Goal: Use online tool/utility: Utilize a website feature to perform a specific function

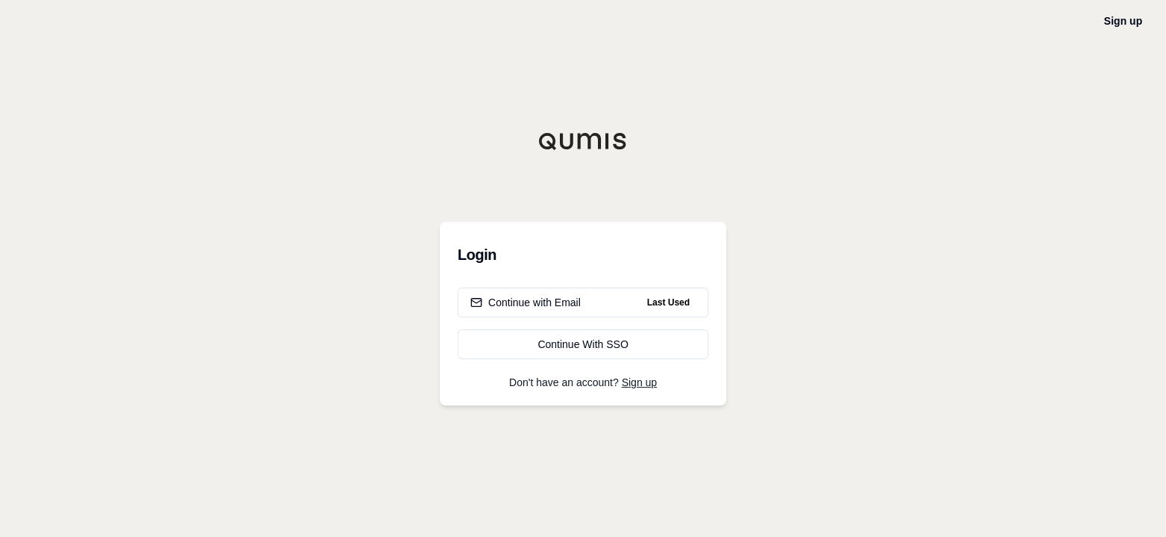
click at [532, 304] on div "Continue with Email" at bounding box center [525, 302] width 111 height 15
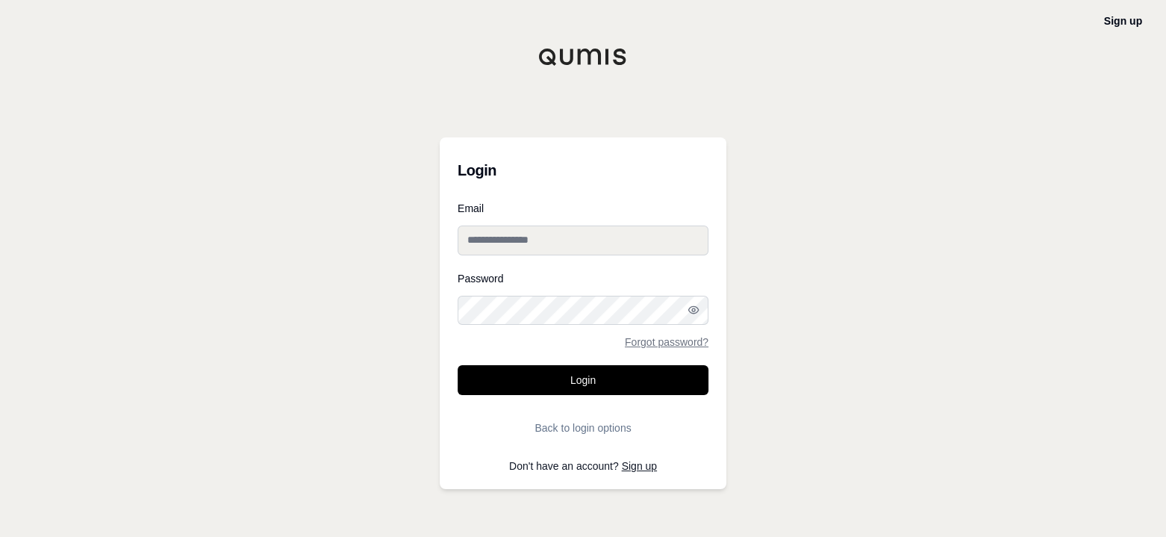
type input "**********"
click at [606, 380] on button "Login" at bounding box center [583, 380] width 251 height 30
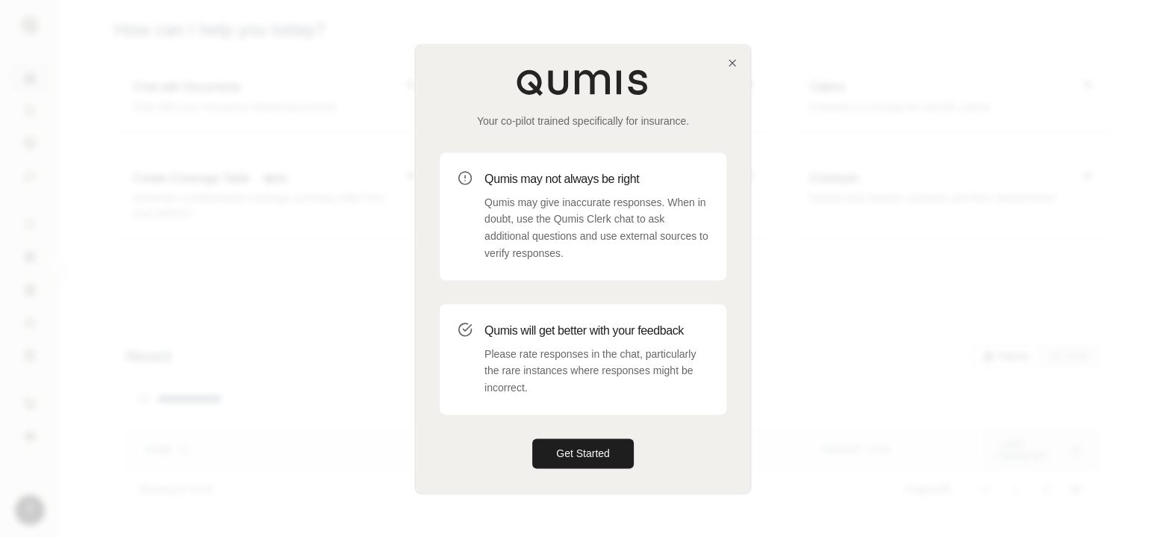
click at [591, 462] on button "Get Started" at bounding box center [583, 453] width 102 height 30
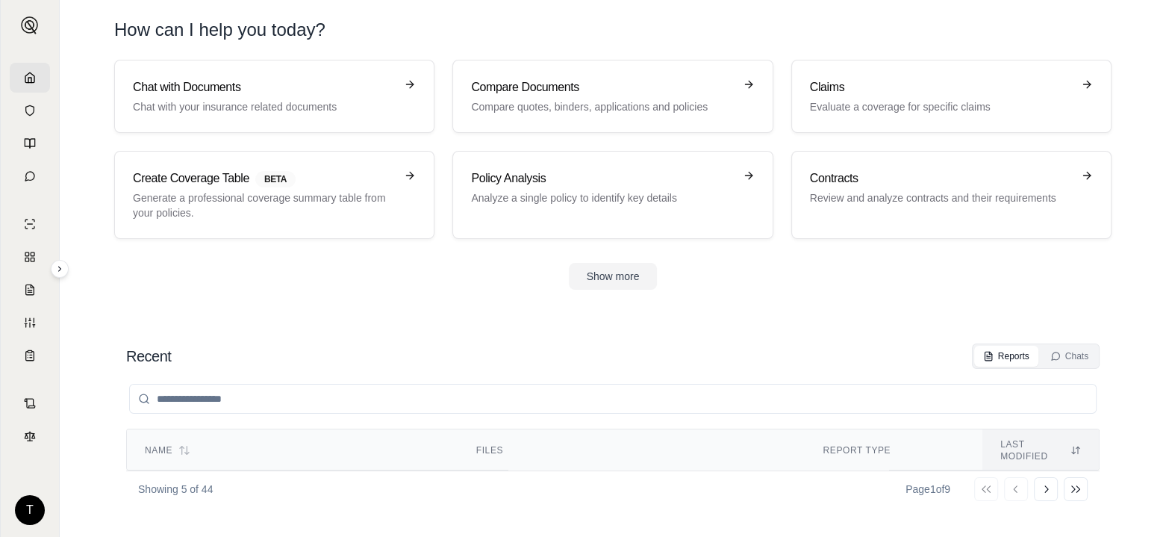
click at [967, 99] on p "Evaluate a coverage for specific claims" at bounding box center [941, 106] width 262 height 15
click at [656, 94] on h3 "Compare Documents" at bounding box center [602, 87] width 262 height 18
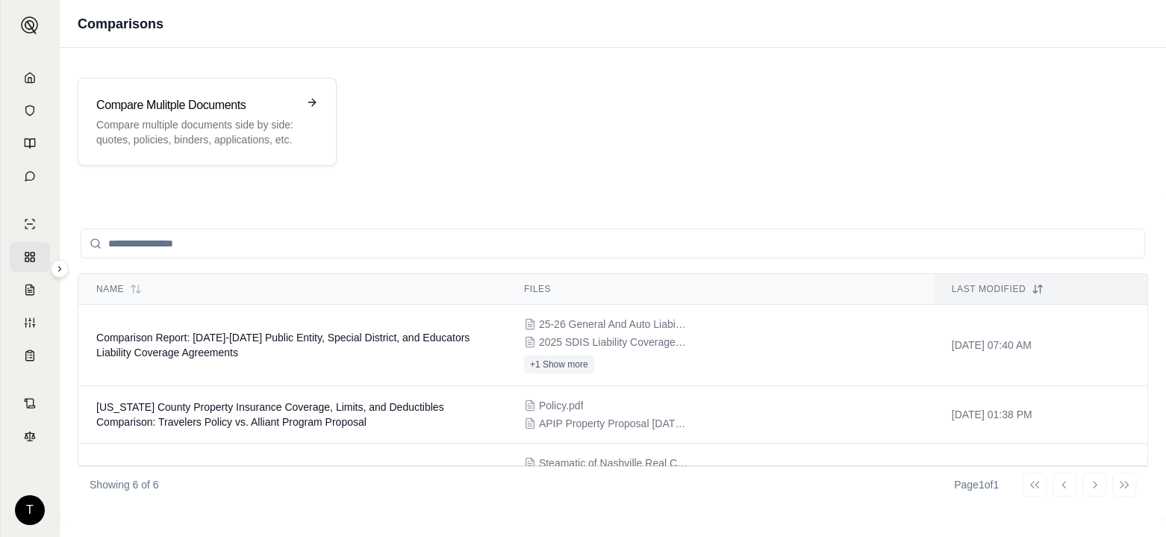
click at [282, 100] on h3 "Compare Mulitple Documents" at bounding box center [196, 105] width 201 height 18
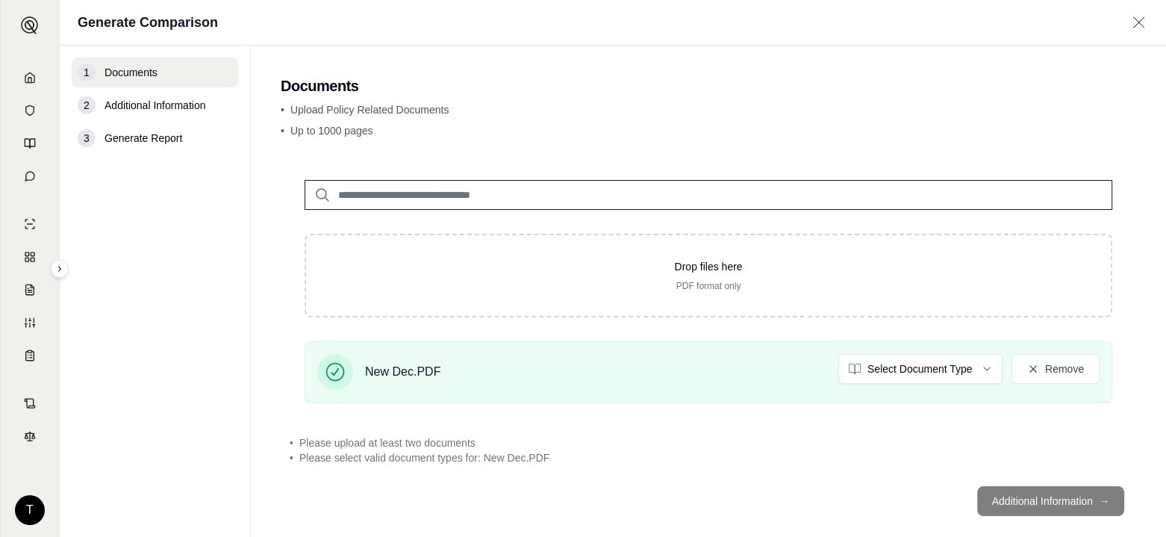
click at [978, 366] on html "T Generate Comparison 1 Documents 2 Additional Information 3 Generate Report Do…" at bounding box center [583, 268] width 1166 height 537
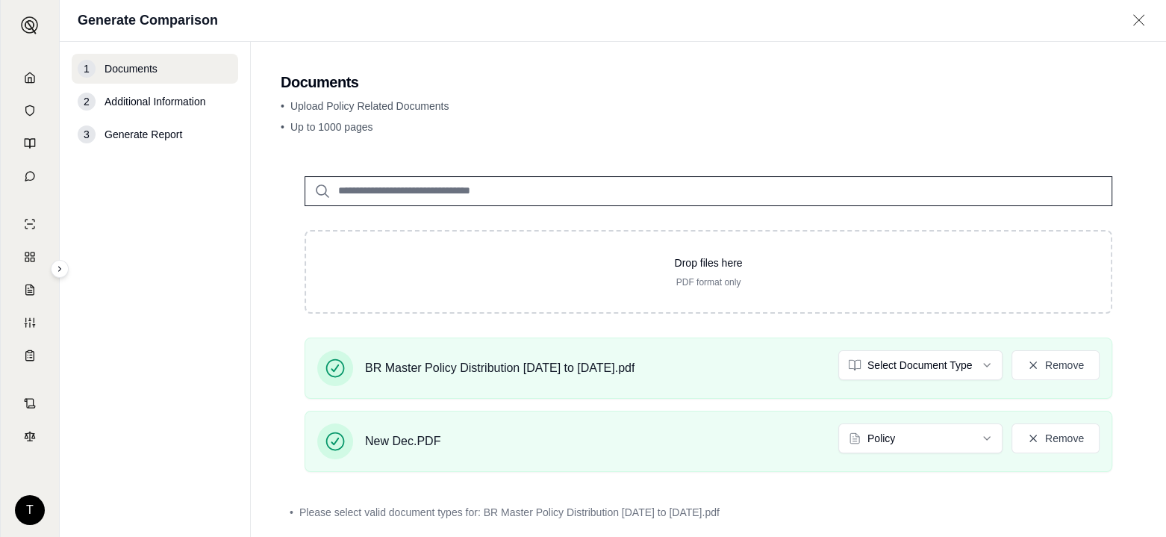
click at [975, 358] on html "T Generate Comparison 1 Documents 2 Additional Information 3 Generate Report Do…" at bounding box center [583, 268] width 1166 height 537
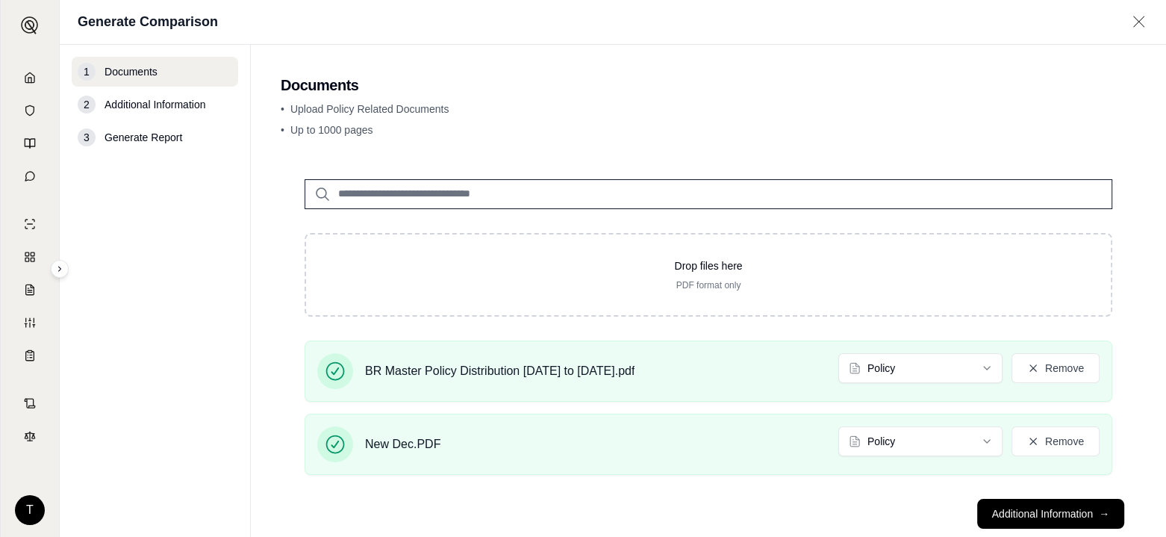
click at [1140, 278] on main "Documents • Upload Policy Related Documents • Up to 1000 pages Drop files here …" at bounding box center [709, 291] width 916 height 492
click at [1025, 513] on button "Additional Information →" at bounding box center [1051, 514] width 147 height 30
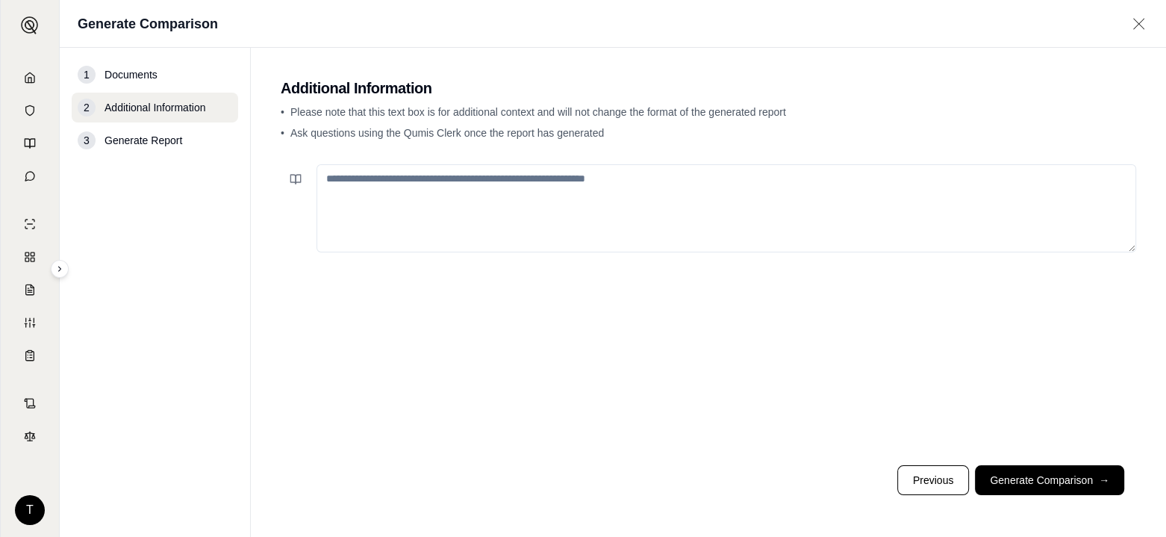
click at [354, 178] on textarea at bounding box center [727, 208] width 820 height 88
type textarea "*"
type textarea "**********"
click at [1025, 477] on button "Generate Comparison →" at bounding box center [1049, 480] width 149 height 30
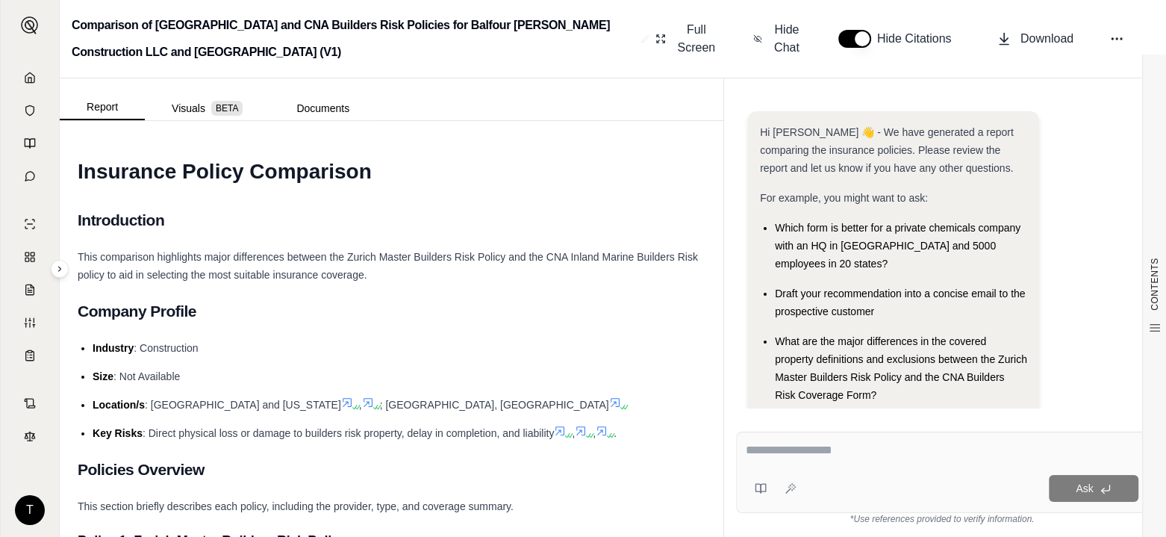
scroll to position [90, 0]
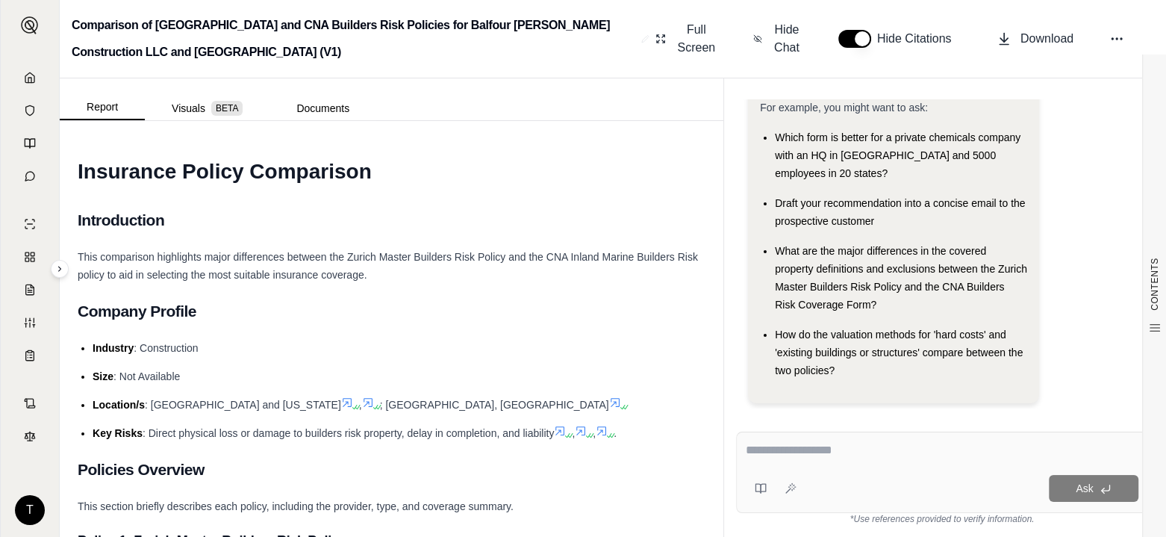
click at [1056, 40] on span "Download" at bounding box center [1047, 39] width 53 height 18
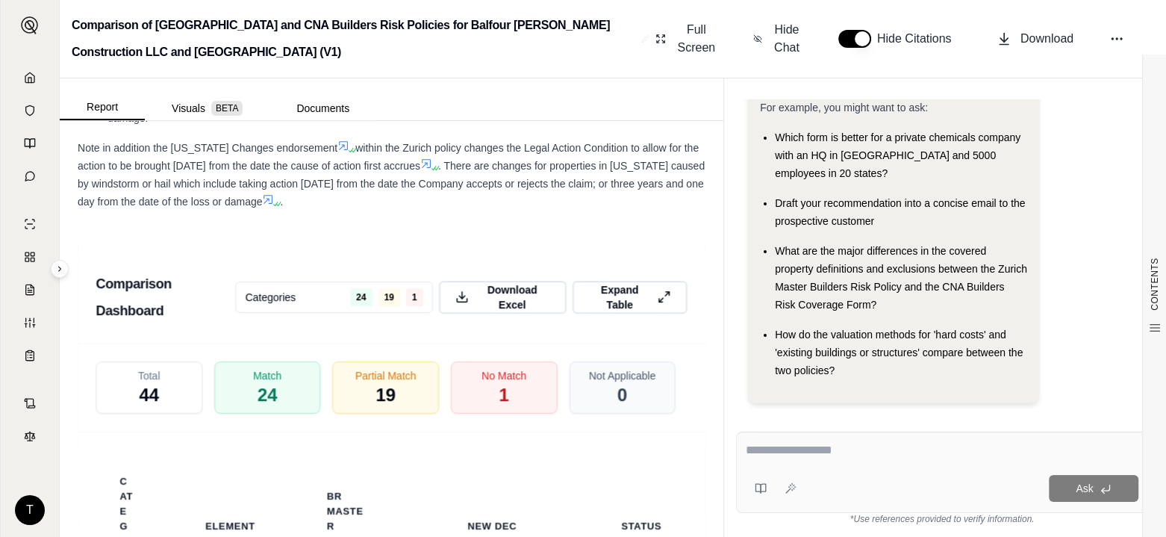
scroll to position [4012, 0]
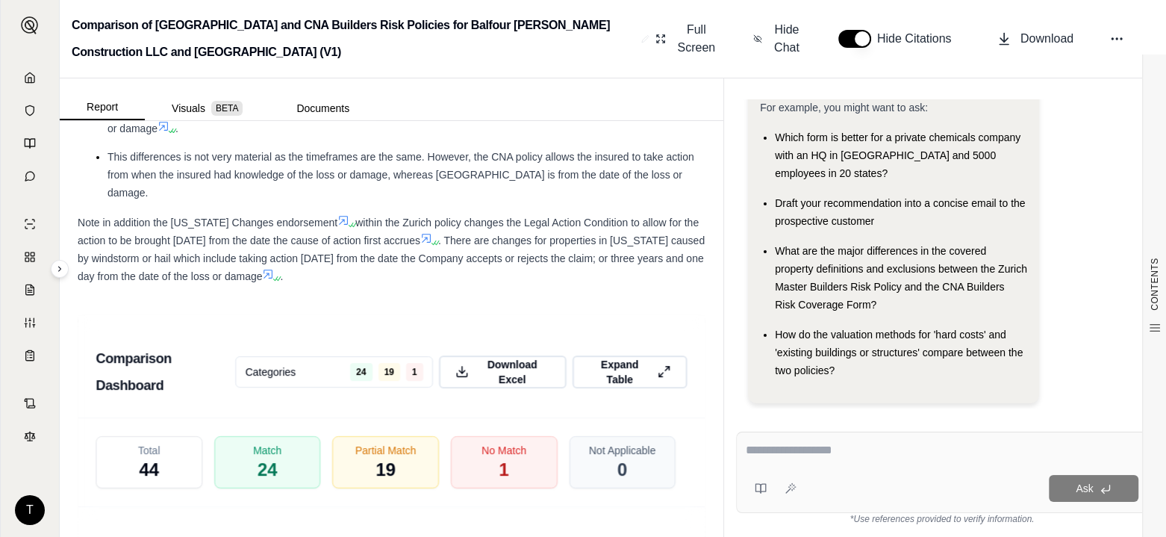
click at [508, 358] on span "Download Excel" at bounding box center [512, 373] width 75 height 30
click at [1048, 37] on span "Download" at bounding box center [1047, 39] width 53 height 18
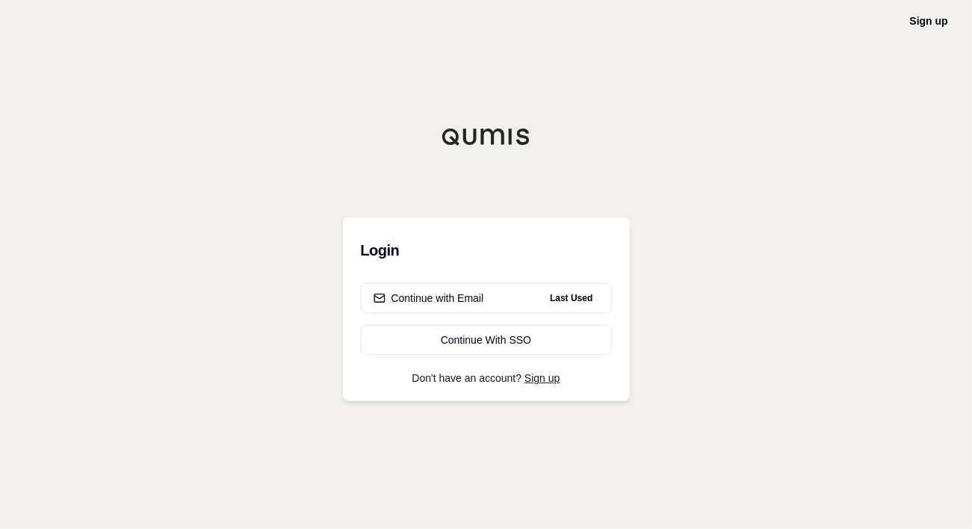
click at [436, 302] on div "Continue with Email" at bounding box center [428, 297] width 111 height 15
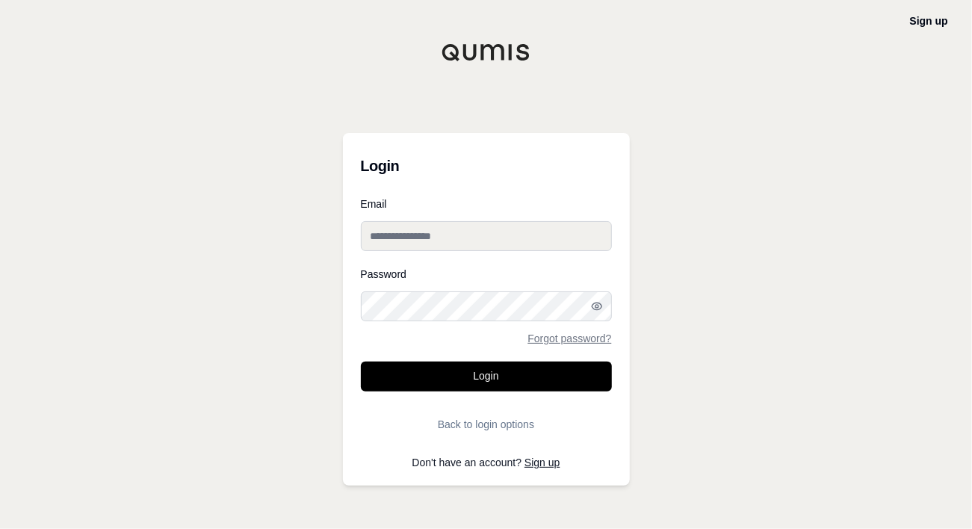
type input "**********"
click at [506, 380] on button "Login" at bounding box center [486, 376] width 251 height 30
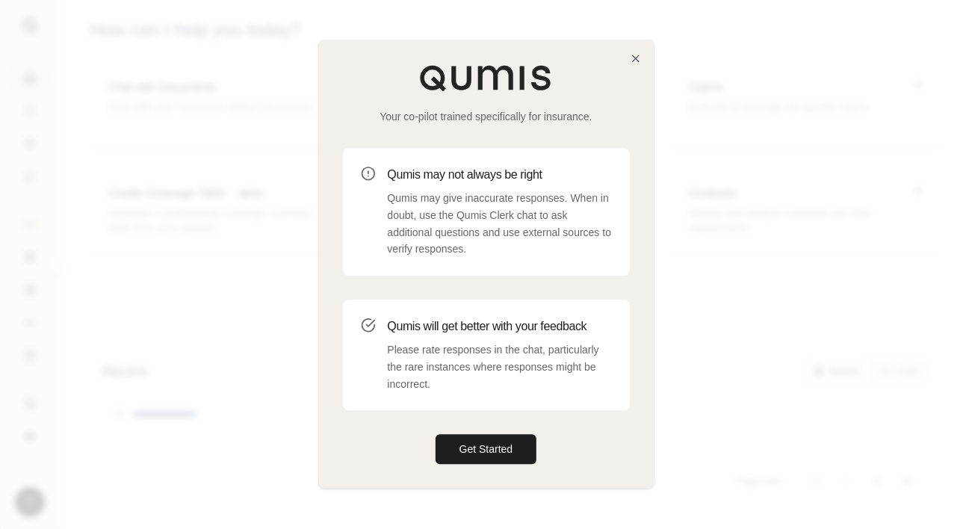
click at [487, 457] on button "Get Started" at bounding box center [486, 450] width 102 height 30
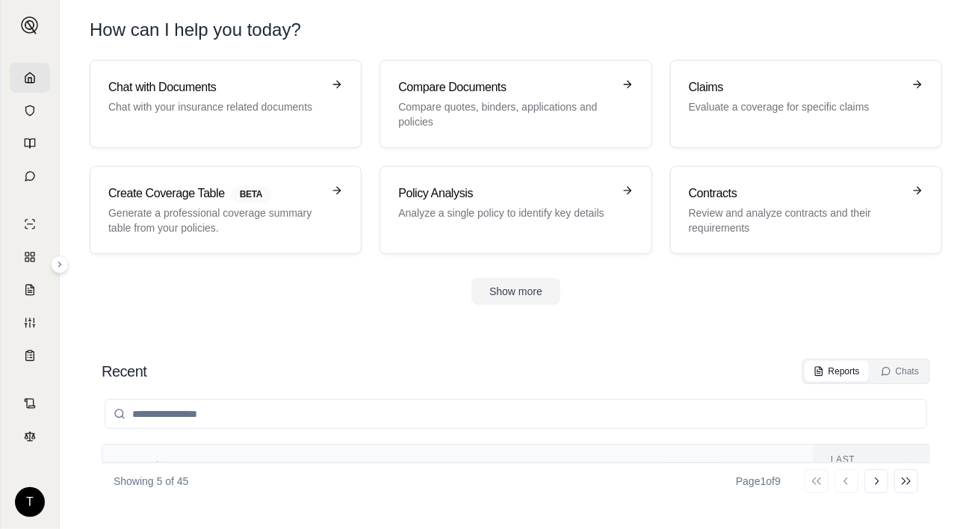
click at [796, 199] on h3 "Contracts" at bounding box center [796, 193] width 214 height 18
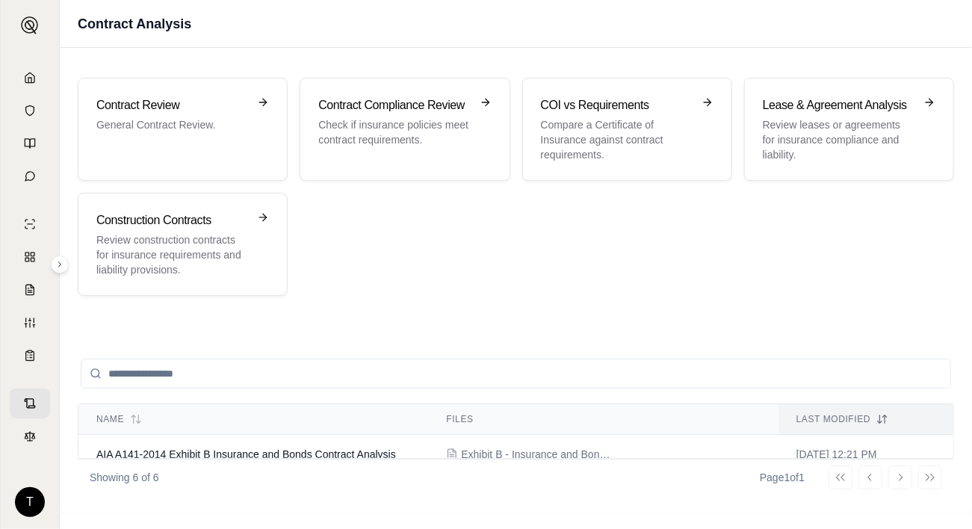
click at [635, 150] on p "Compare a Certificate of Insurance against contract requirements." at bounding box center [617, 139] width 152 height 45
click at [155, 140] on div "Contract Review General Contract Review." at bounding box center [182, 129] width 173 height 66
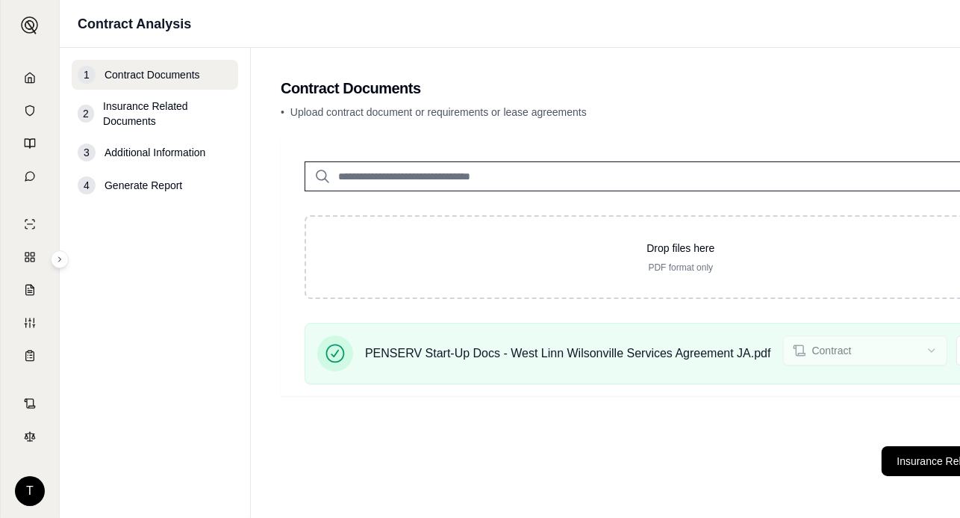
click at [922, 472] on button "Insurance Related Documents →" at bounding box center [975, 461] width 187 height 30
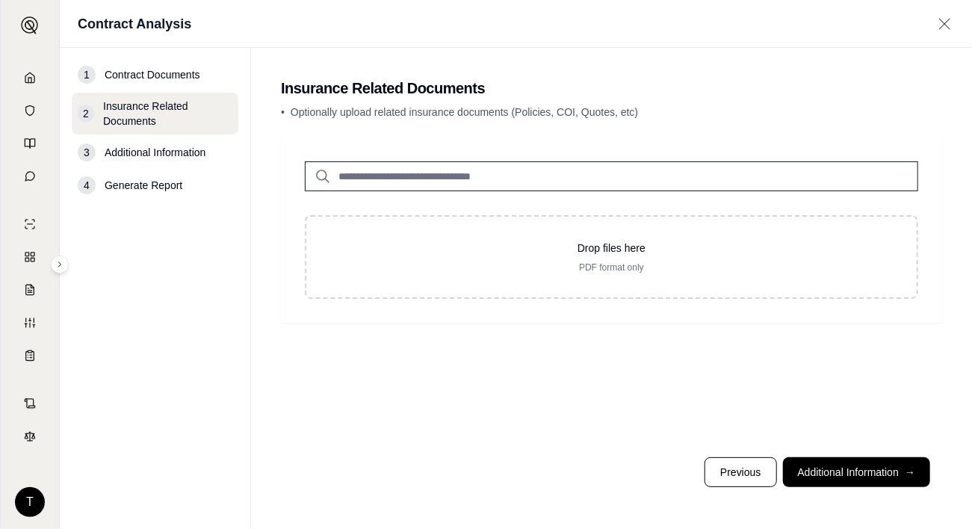
click at [865, 471] on button "Additional Information →" at bounding box center [856, 472] width 147 height 30
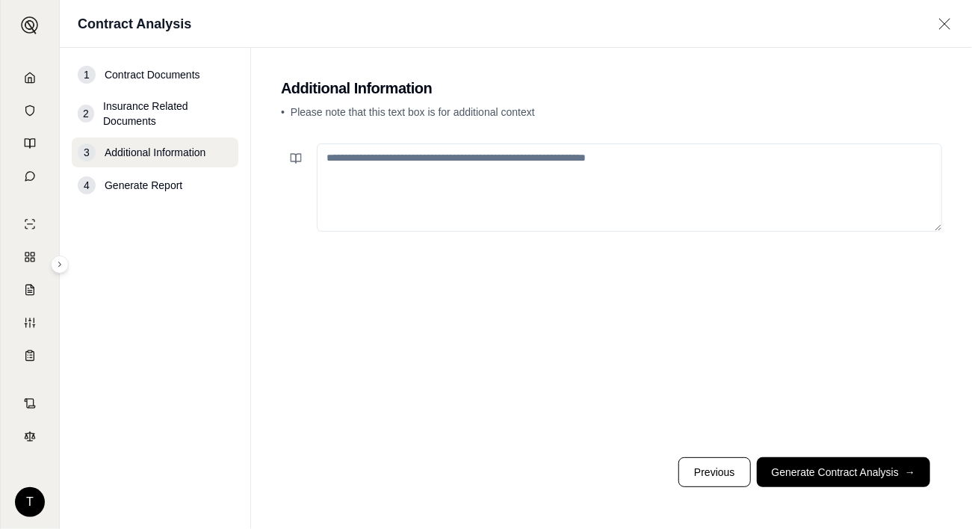
click at [830, 471] on button "Generate Contract Analysis →" at bounding box center [842, 472] width 173 height 30
